Goal: Task Accomplishment & Management: Complete application form

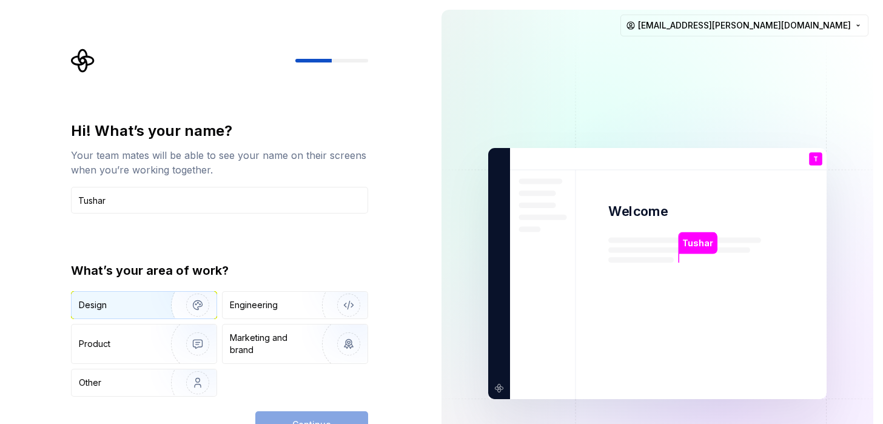
type input "Tushar"
click at [146, 303] on div "Design" at bounding box center [117, 305] width 76 height 12
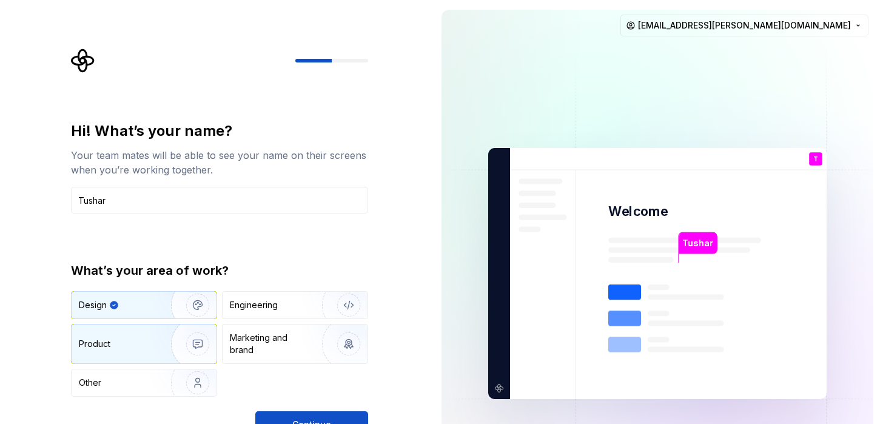
click at [129, 347] on div "Product" at bounding box center [119, 344] width 80 height 12
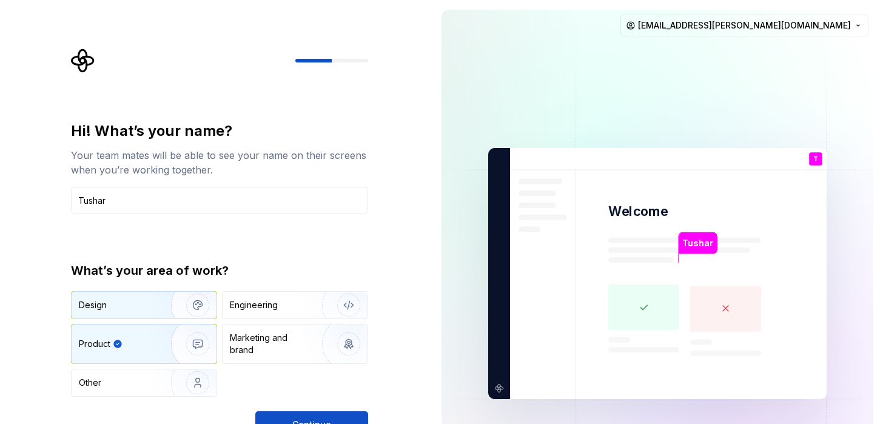
click at [128, 310] on div "Design" at bounding box center [117, 305] width 76 height 12
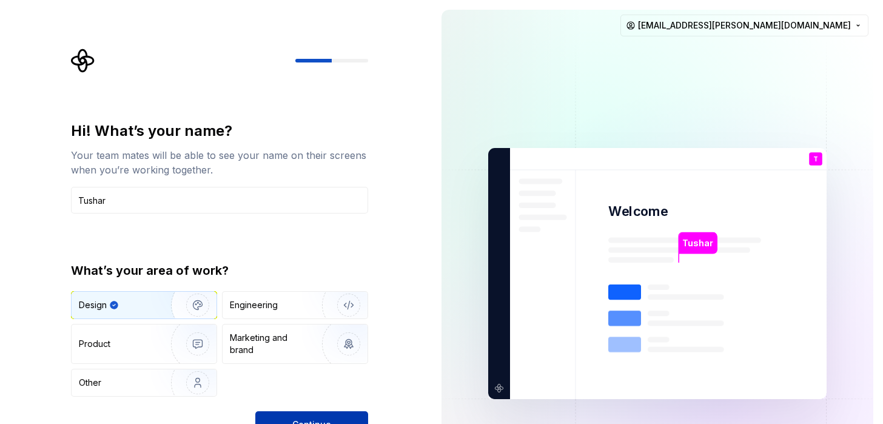
click at [311, 417] on button "Continue" at bounding box center [311, 424] width 113 height 27
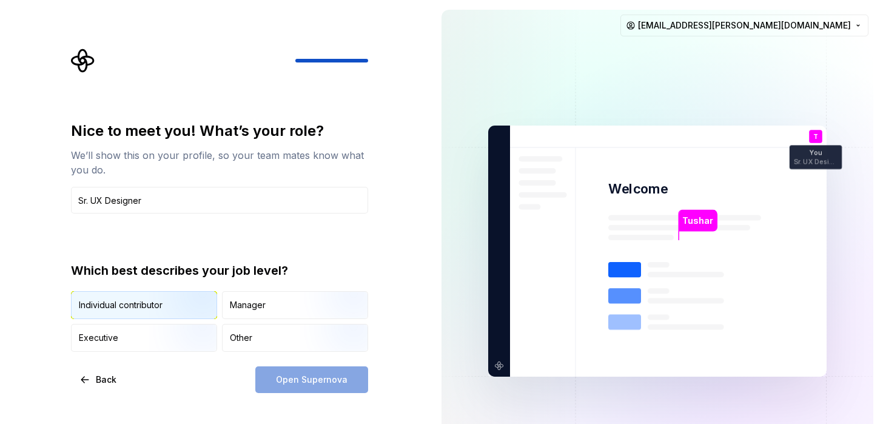
type input "Sr. UX Designer"
click at [163, 309] on img "button" at bounding box center [188, 320] width 78 height 81
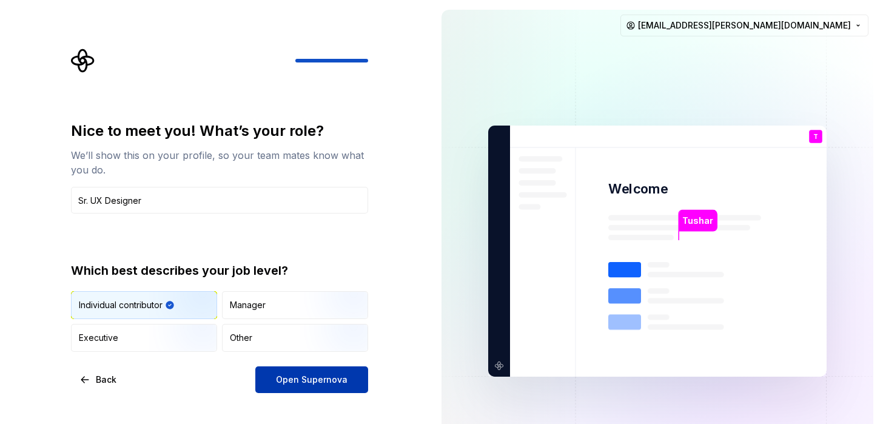
click at [299, 380] on span "Open Supernova" at bounding box center [312, 380] width 72 height 12
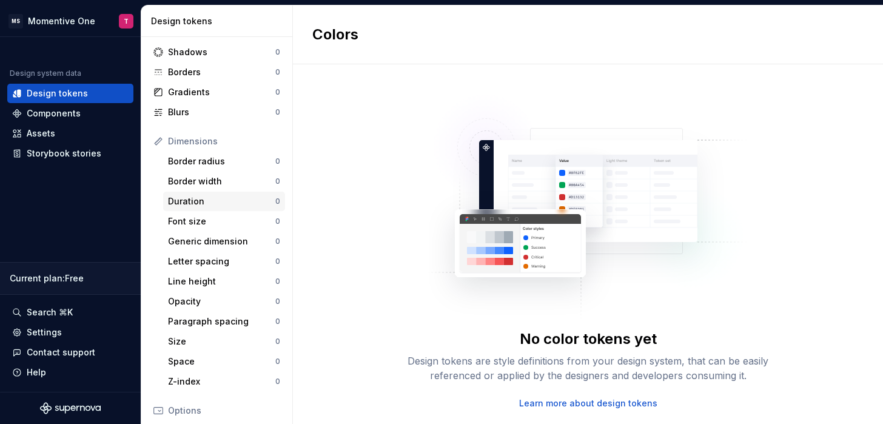
scroll to position [78, 0]
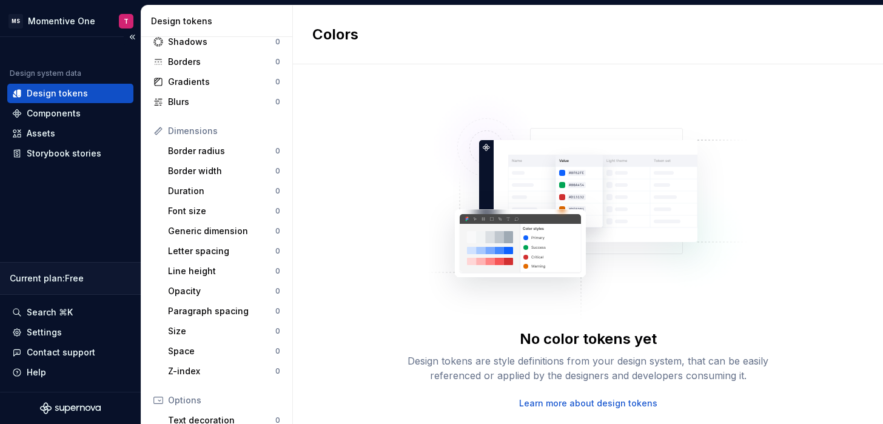
click at [65, 282] on div "Current plan : Free" at bounding box center [70, 278] width 121 height 12
click at [79, 282] on div "Current plan : Free" at bounding box center [70, 278] width 121 height 12
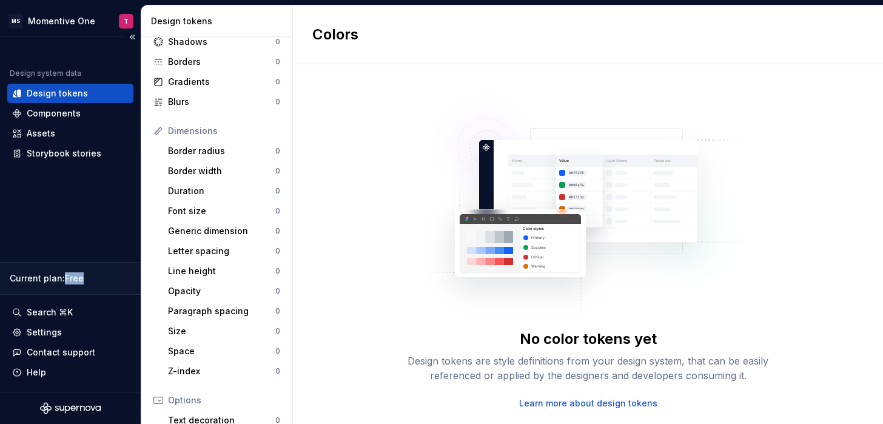
click at [79, 282] on div "Current plan : Free" at bounding box center [70, 278] width 121 height 12
click at [133, 35] on button "Collapse sidebar" at bounding box center [132, 36] width 17 height 17
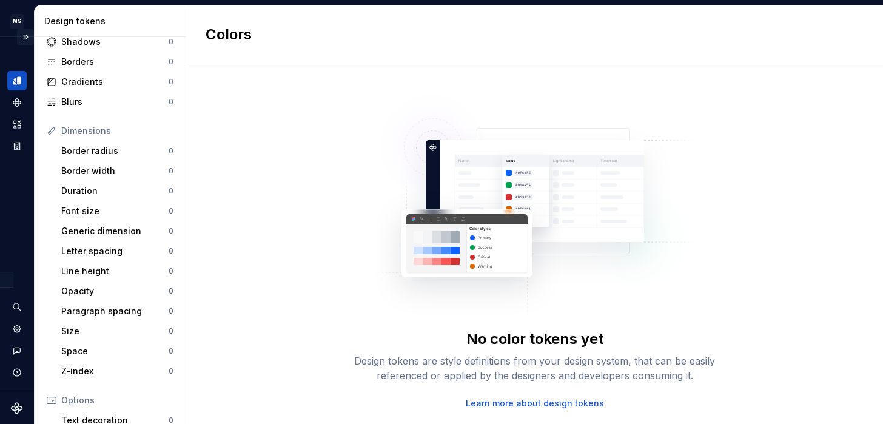
click at [27, 38] on button "Expand sidebar" at bounding box center [25, 36] width 17 height 17
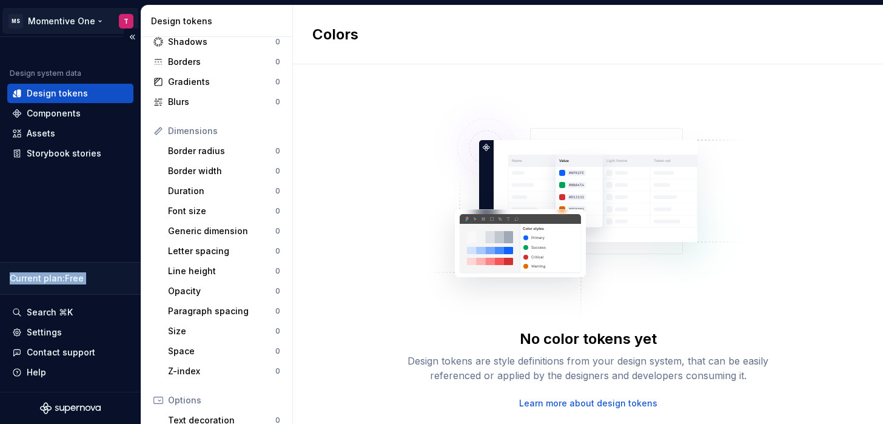
click at [19, 22] on html "MS Momentive One T Design system data Design tokens Components Assets Storybook…" at bounding box center [441, 212] width 883 height 424
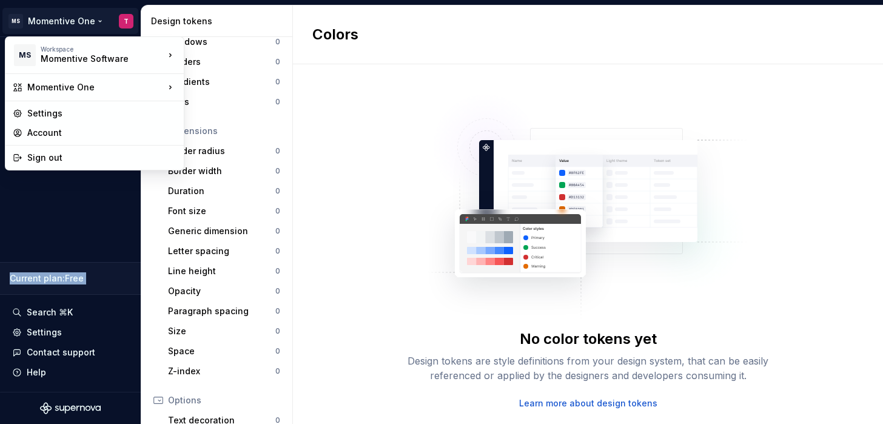
click at [72, 215] on html "MS Momentive One T Design system data Design tokens Components Assets Storybook…" at bounding box center [441, 212] width 883 height 424
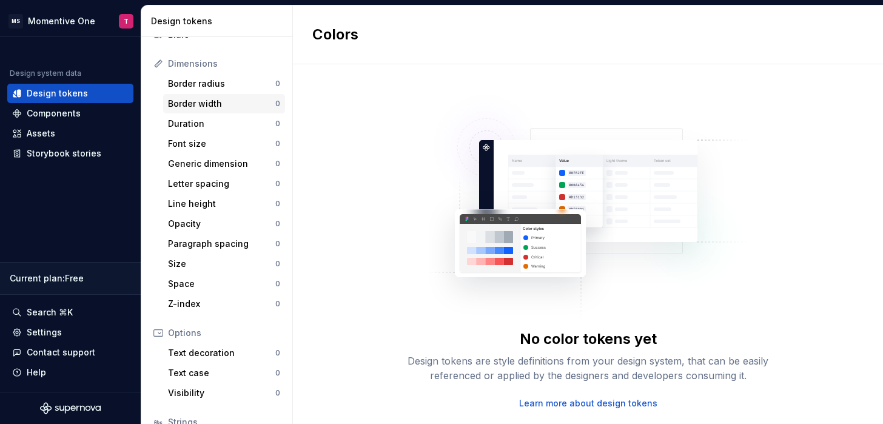
scroll to position [0, 0]
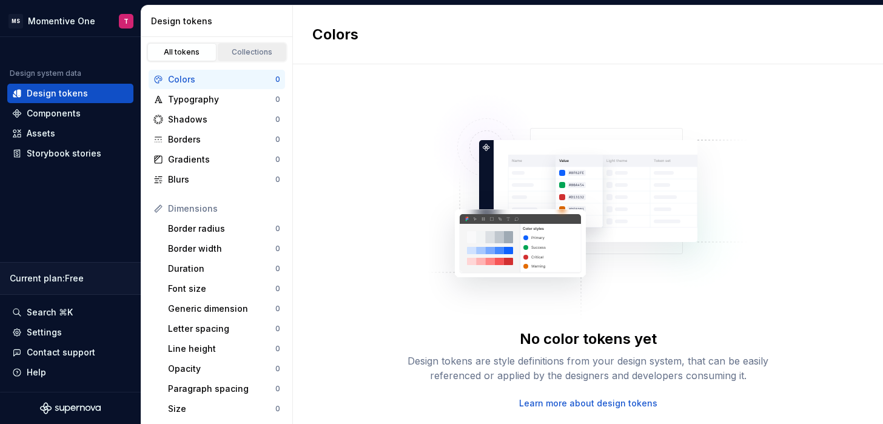
click at [233, 46] on link "Collections" at bounding box center [252, 52] width 69 height 18
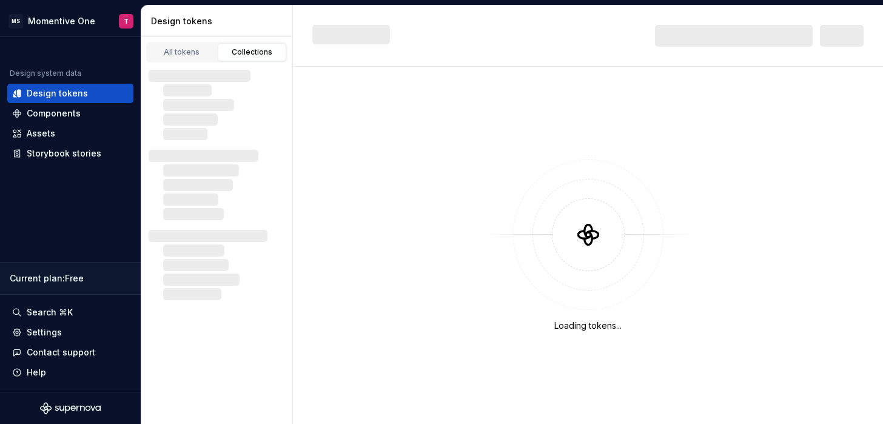
click at [260, 47] on div "Collections" at bounding box center [252, 52] width 61 height 10
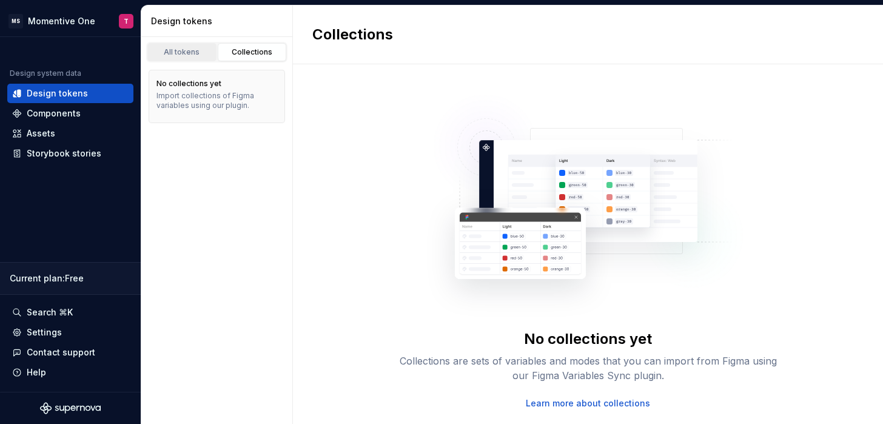
click at [183, 56] on div "All tokens" at bounding box center [182, 52] width 61 height 10
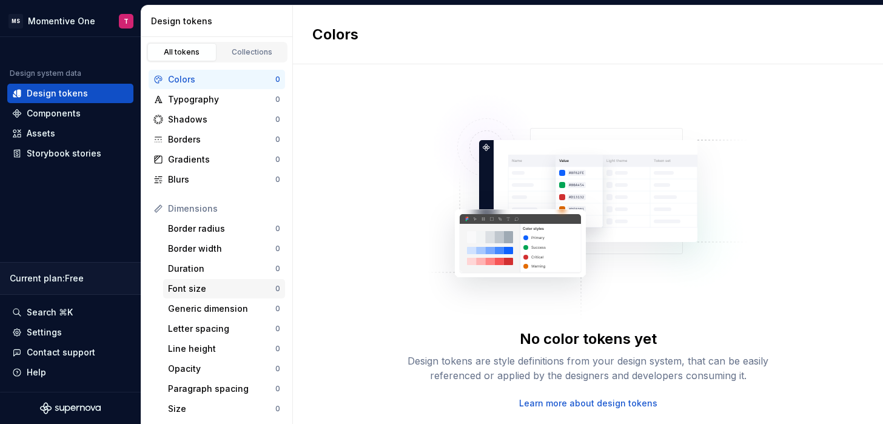
scroll to position [240, 0]
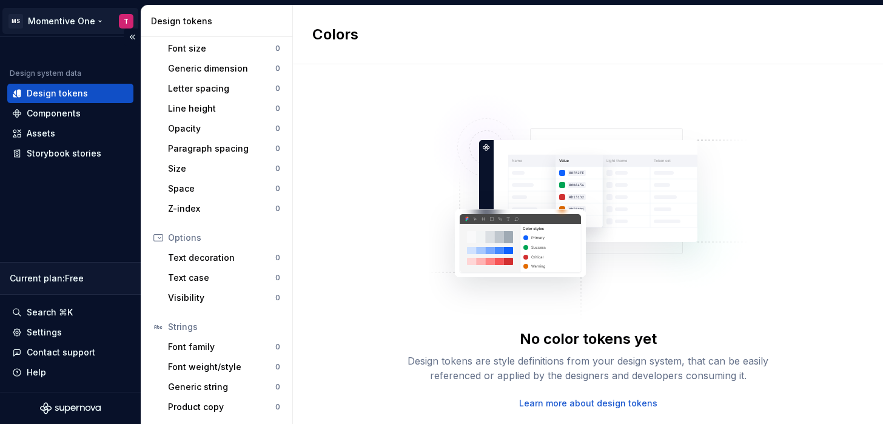
click at [19, 22] on html "MS Momentive One T Design system data Design tokens Components Assets Storybook…" at bounding box center [441, 212] width 883 height 424
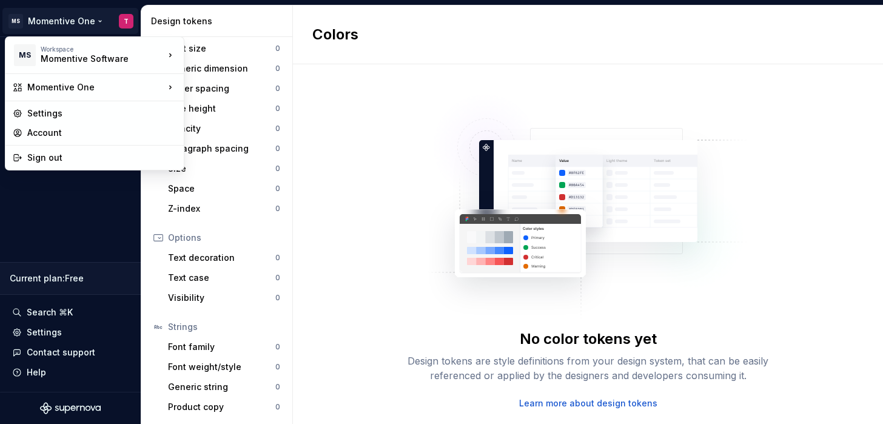
click at [54, 226] on html "MS Momentive One T Design system data Design tokens Components Assets Storybook…" at bounding box center [441, 212] width 883 height 424
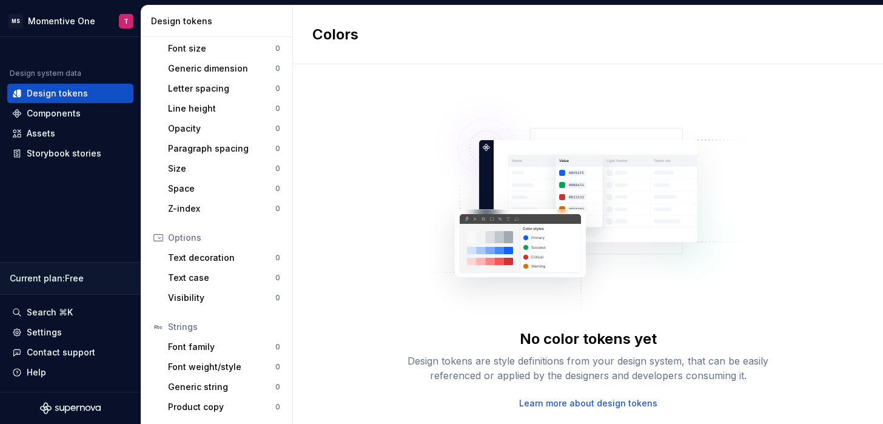
click at [344, 38] on h2 "Colors" at bounding box center [335, 34] width 46 height 19
click at [344, 63] on div "Colors" at bounding box center [588, 34] width 590 height 59
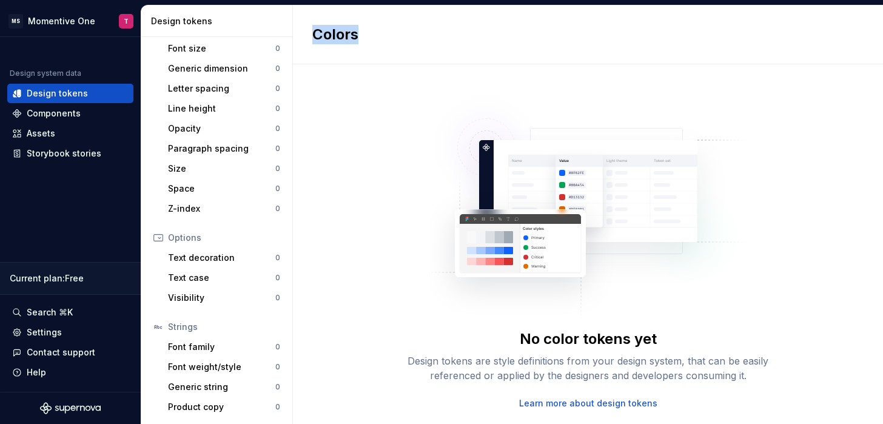
click at [344, 63] on div "Colors" at bounding box center [588, 34] width 590 height 59
click at [339, 39] on h2 "Colors" at bounding box center [335, 34] width 46 height 19
click at [340, 39] on h2 "Colors" at bounding box center [335, 34] width 46 height 19
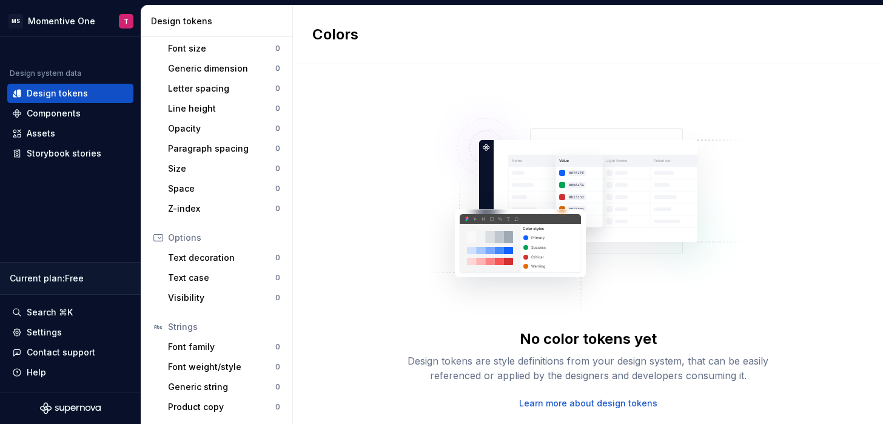
click at [360, 34] on div "Colors" at bounding box center [588, 34] width 590 height 59
drag, startPoint x: 360, startPoint y: 34, endPoint x: 330, endPoint y: 35, distance: 29.7
click at [330, 35] on div "Colors" at bounding box center [588, 34] width 590 height 59
click at [330, 35] on h2 "Colors" at bounding box center [335, 34] width 46 height 19
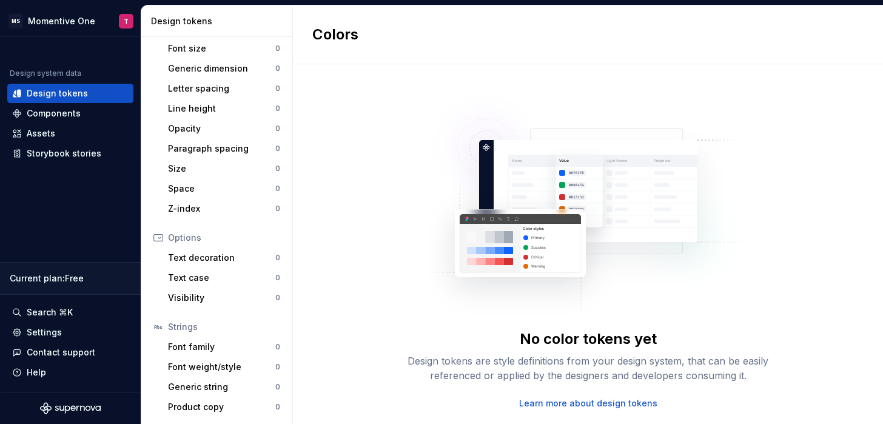
click at [339, 38] on h2 "Colors" at bounding box center [335, 34] width 46 height 19
click at [195, 21] on div "Design tokens" at bounding box center [219, 21] width 136 height 12
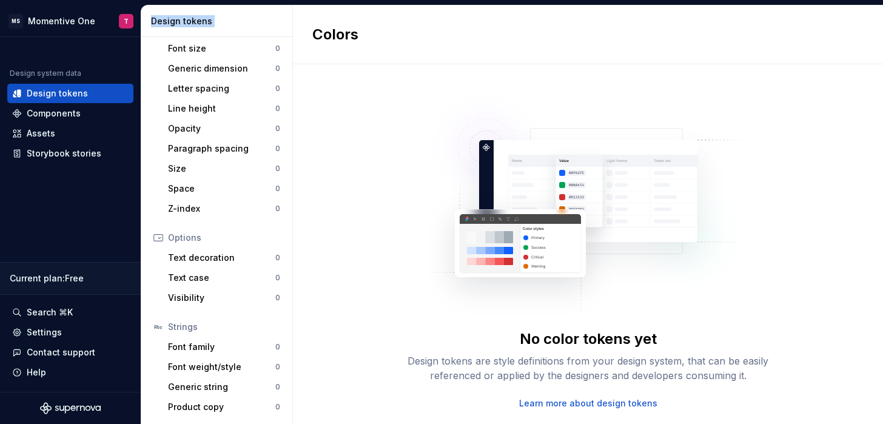
click at [195, 21] on div "Design tokens" at bounding box center [219, 21] width 136 height 12
click at [201, 19] on div "Design tokens" at bounding box center [219, 21] width 136 height 12
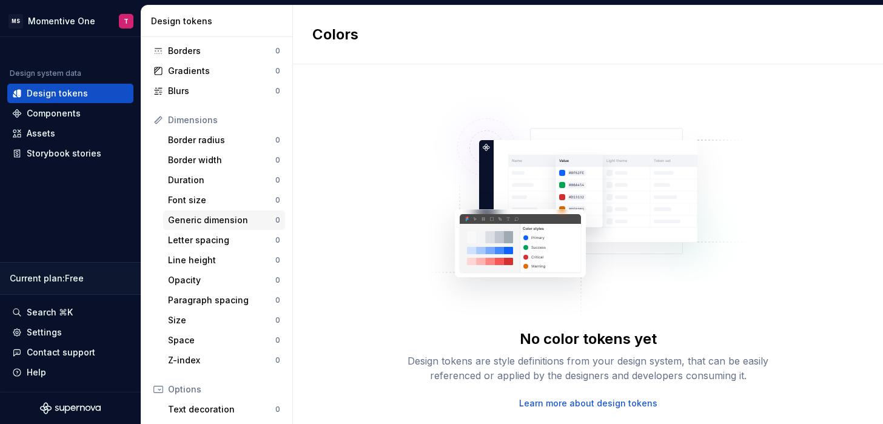
scroll to position [0, 0]
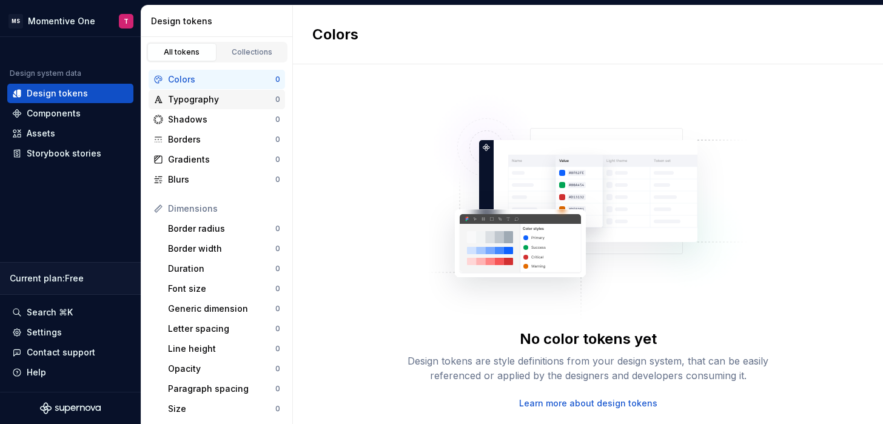
click at [213, 100] on div "Typography" at bounding box center [221, 99] width 107 height 12
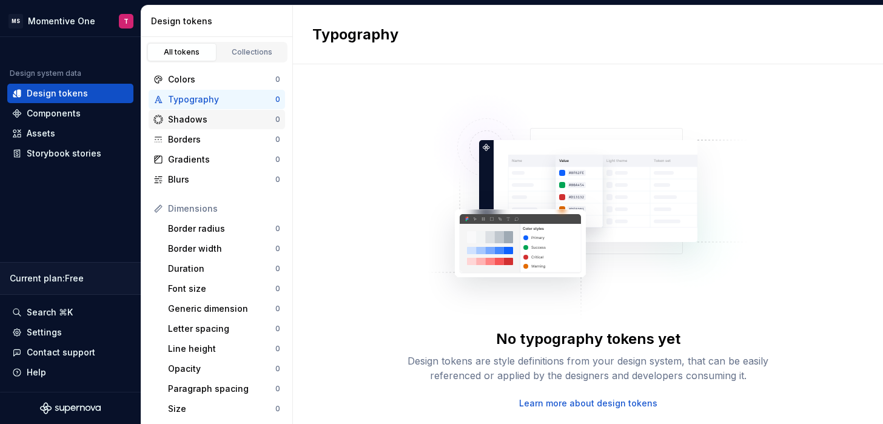
click at [206, 122] on div "Shadows" at bounding box center [221, 119] width 107 height 12
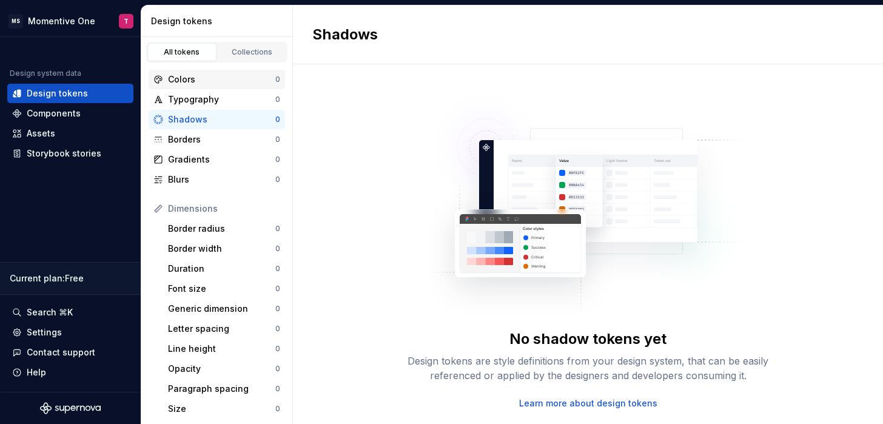
click at [207, 82] on div "Colors" at bounding box center [221, 79] width 107 height 12
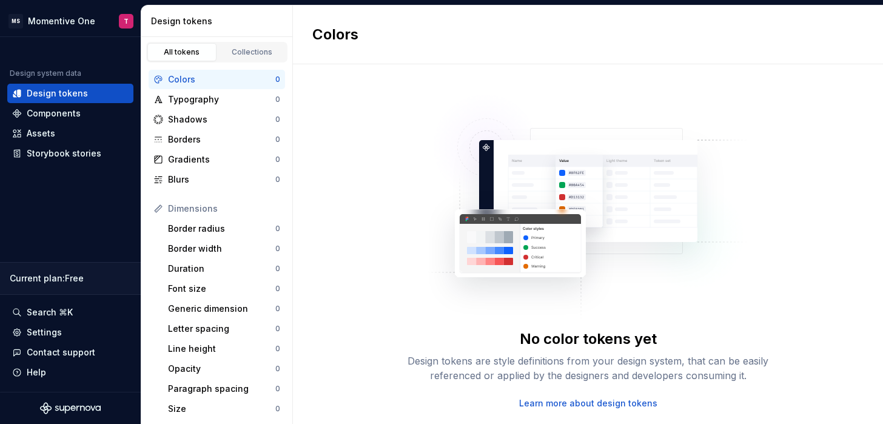
click at [196, 22] on div "Design tokens" at bounding box center [219, 21] width 136 height 12
click at [183, 21] on div "Design tokens" at bounding box center [219, 21] width 136 height 12
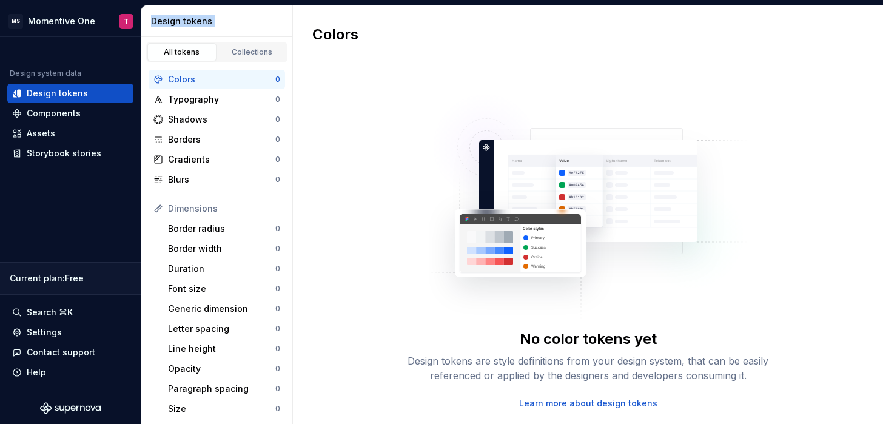
click at [183, 21] on div "Design tokens" at bounding box center [219, 21] width 136 height 12
click at [200, 21] on div "Design tokens" at bounding box center [219, 21] width 136 height 12
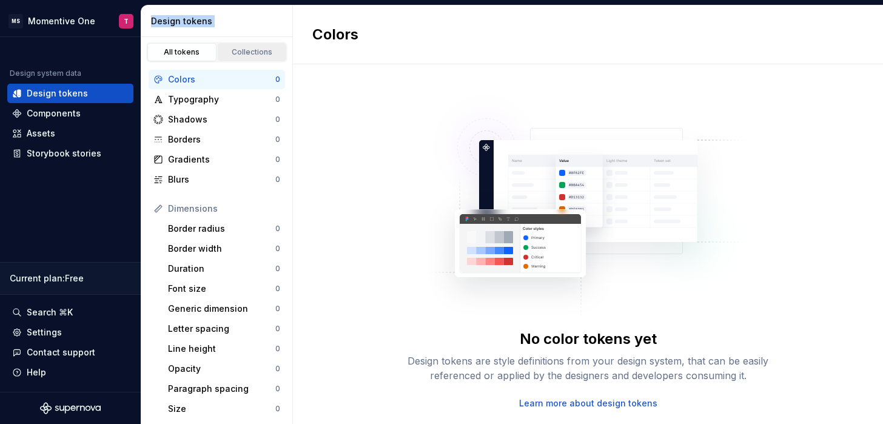
click at [234, 52] on div "Collections" at bounding box center [252, 52] width 61 height 10
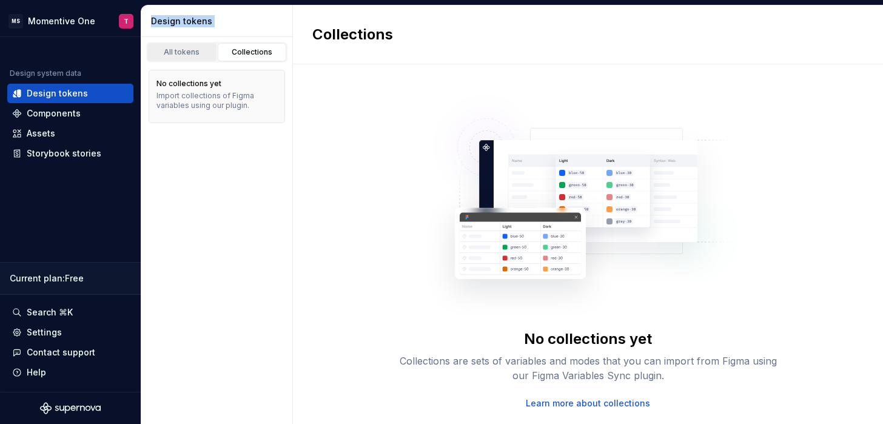
click at [198, 53] on div "All tokens" at bounding box center [182, 52] width 61 height 10
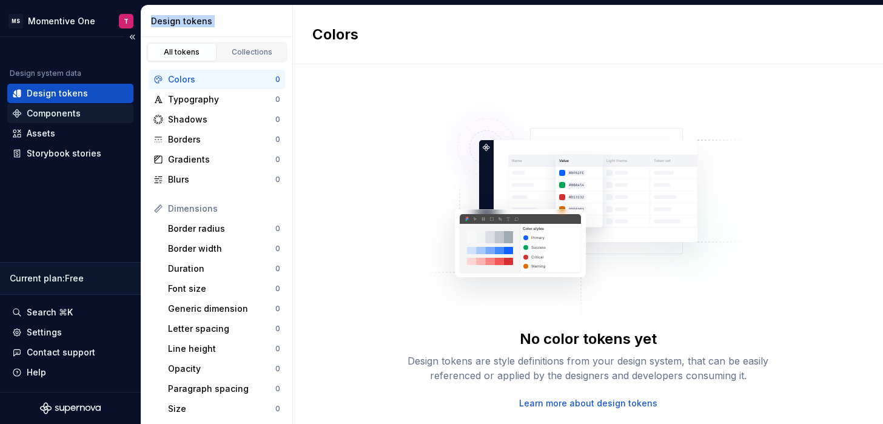
click at [59, 115] on div "Components" at bounding box center [54, 113] width 54 height 12
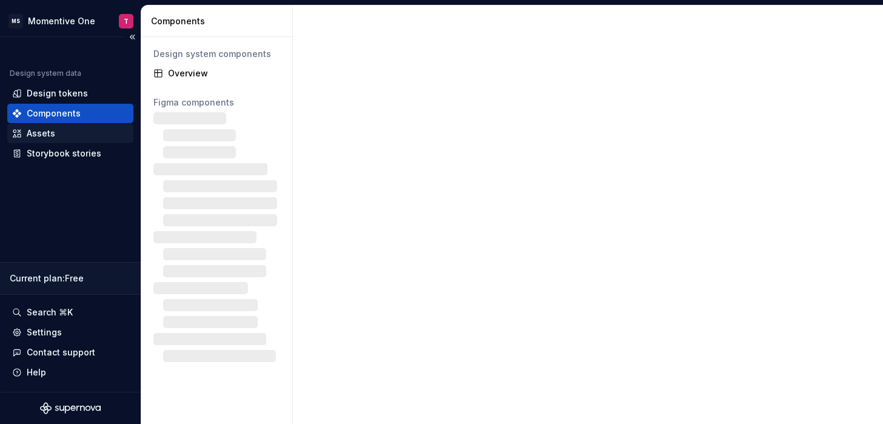
click at [55, 132] on div "Assets" at bounding box center [70, 133] width 116 height 12
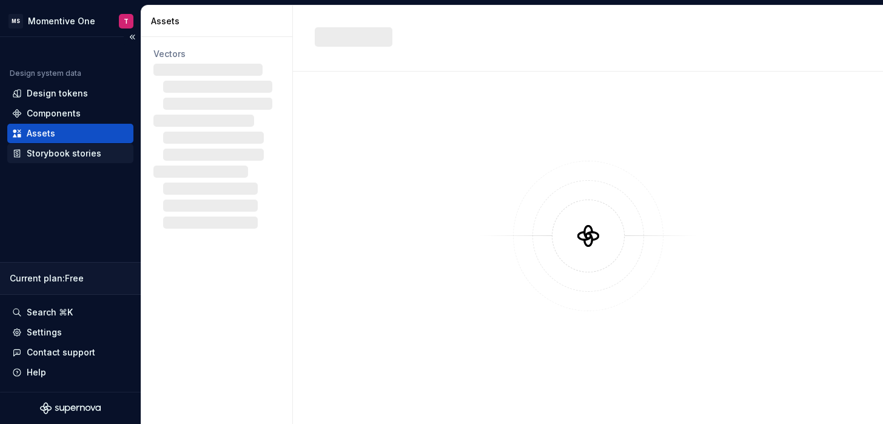
click at [42, 149] on div "Storybook stories" at bounding box center [64, 153] width 75 height 12
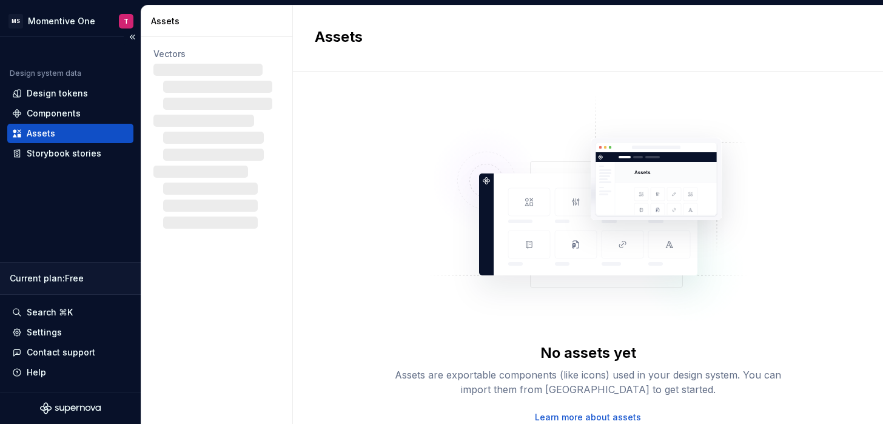
click at [41, 133] on div "Assets" at bounding box center [41, 133] width 28 height 12
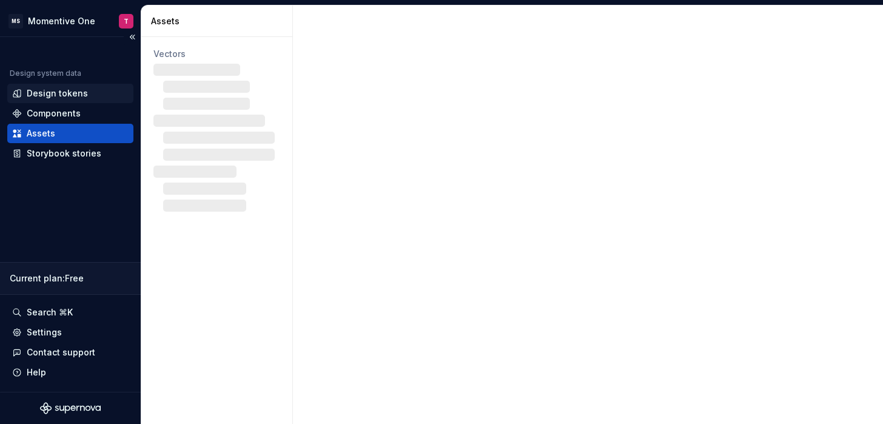
click at [38, 102] on div "Design tokens" at bounding box center [70, 93] width 126 height 19
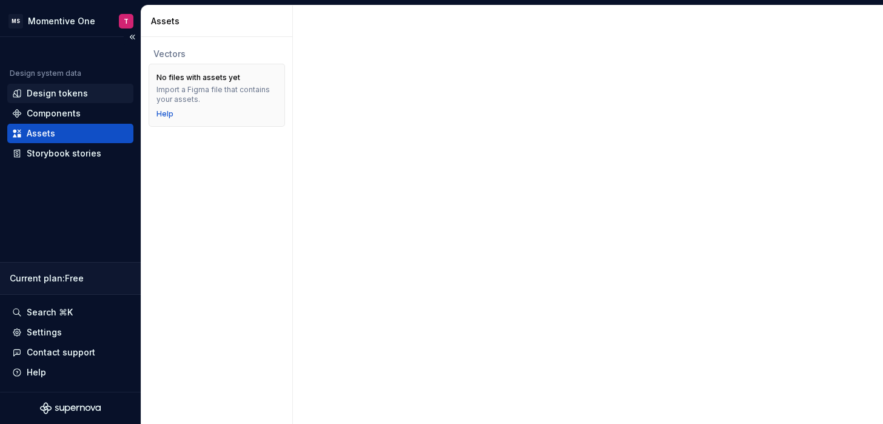
click at [39, 95] on div "Design tokens" at bounding box center [57, 93] width 61 height 12
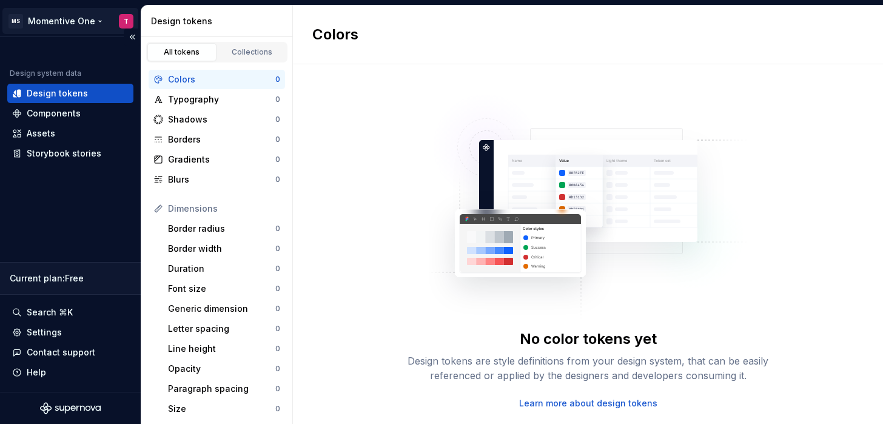
click at [70, 20] on html "MS Momentive One T Design system data Design tokens Components Assets Storybook…" at bounding box center [441, 212] width 883 height 424
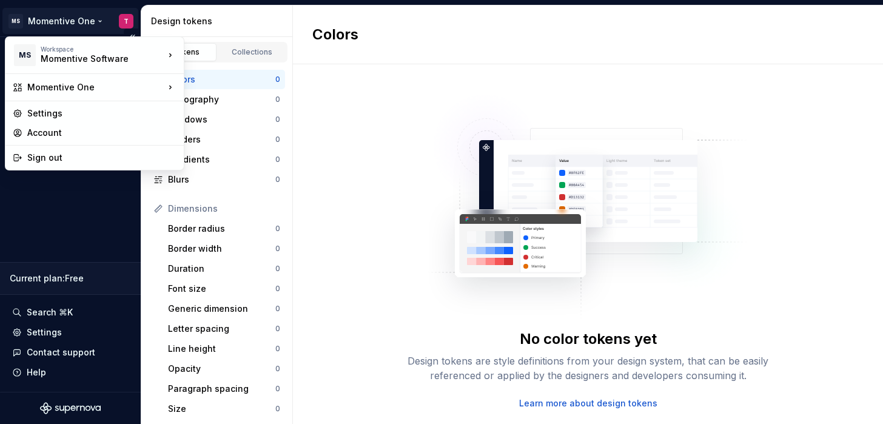
click at [70, 20] on html "MS Momentive One T Design system data Design tokens Components Assets Storybook…" at bounding box center [441, 212] width 883 height 424
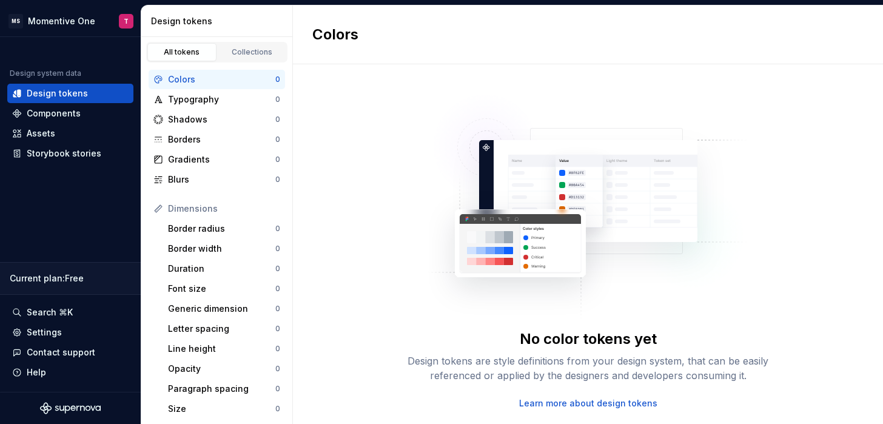
click at [196, 22] on div "Design tokens" at bounding box center [219, 21] width 136 height 12
click at [191, 22] on div "Design tokens" at bounding box center [219, 21] width 136 height 12
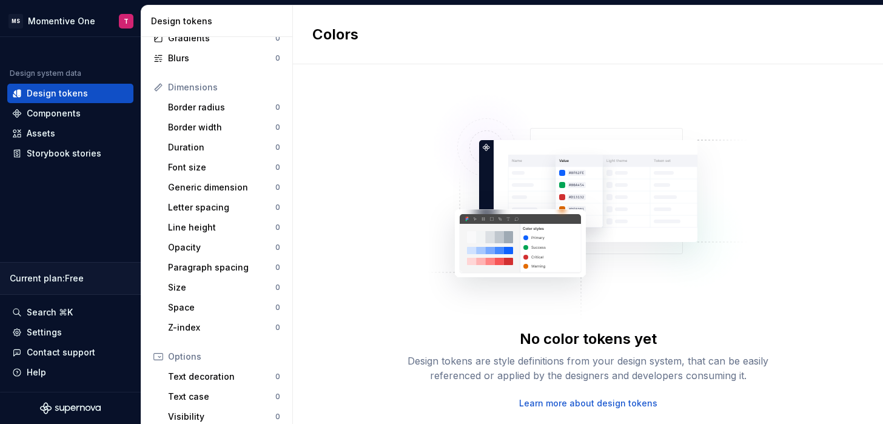
scroll to position [240, 0]
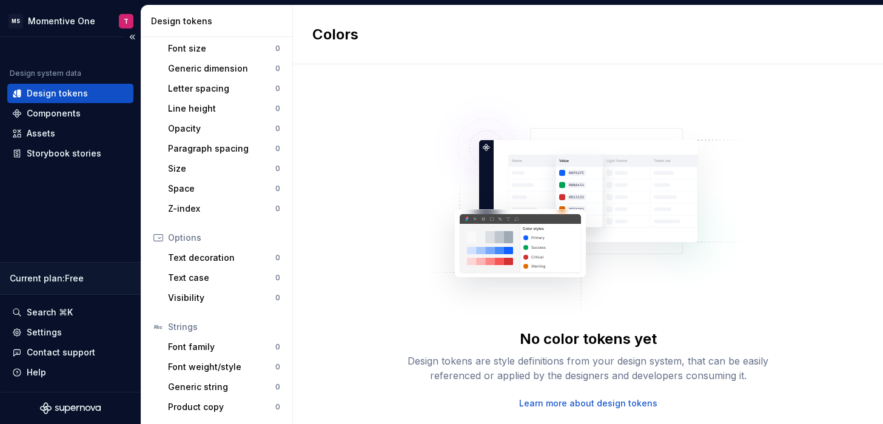
click at [55, 407] on icon "Supernova Logo" at bounding box center [57, 408] width 4 height 5
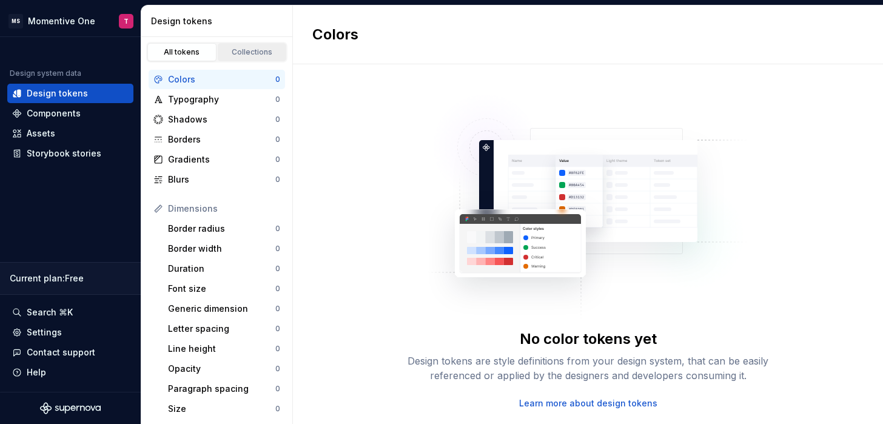
click at [236, 50] on div "Collections" at bounding box center [252, 52] width 61 height 10
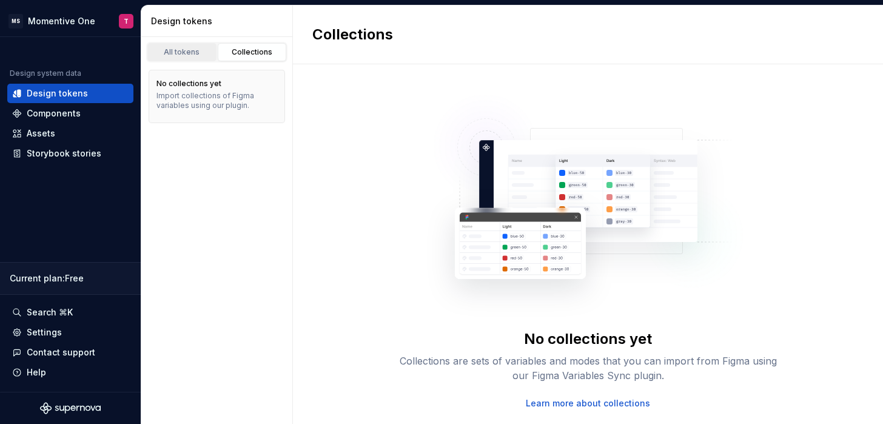
click at [186, 52] on div "All tokens" at bounding box center [182, 52] width 61 height 10
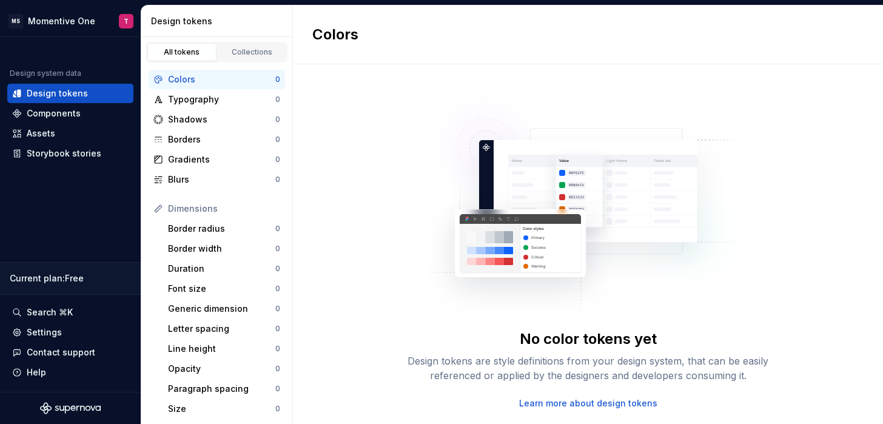
click at [443, 56] on div "Colors" at bounding box center [588, 34] width 590 height 59
click at [574, 347] on div "No color tokens yet" at bounding box center [588, 338] width 137 height 19
click at [558, 368] on div "Design tokens are style definitions from your design system, that can be easily…" at bounding box center [588, 367] width 388 height 29
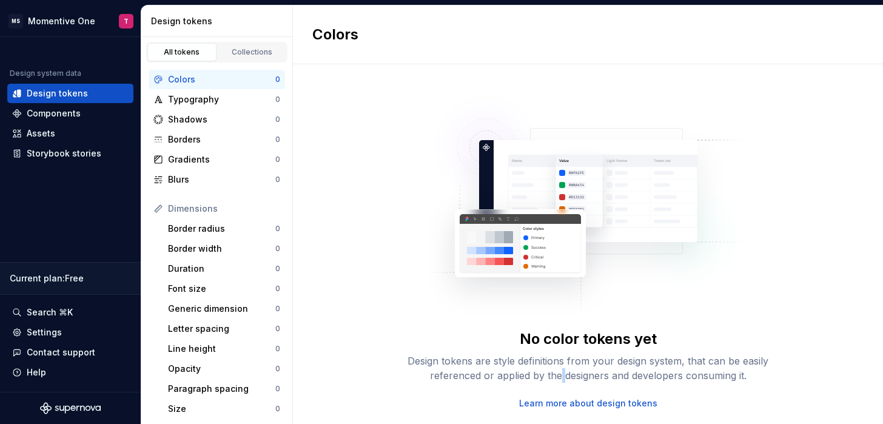
click at [558, 368] on div "Design tokens are style definitions from your design system, that can be easily…" at bounding box center [588, 367] width 388 height 29
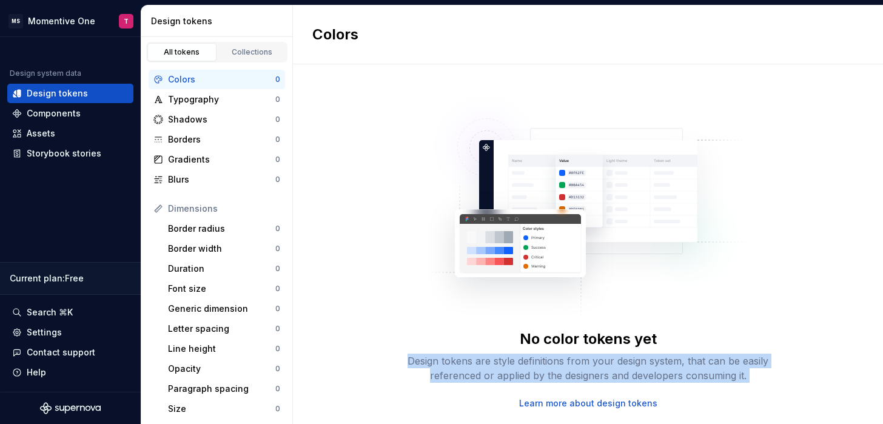
click at [558, 368] on div "Design tokens are style definitions from your design system, that can be easily…" at bounding box center [588, 367] width 388 height 29
